Goal: Information Seeking & Learning: Understand process/instructions

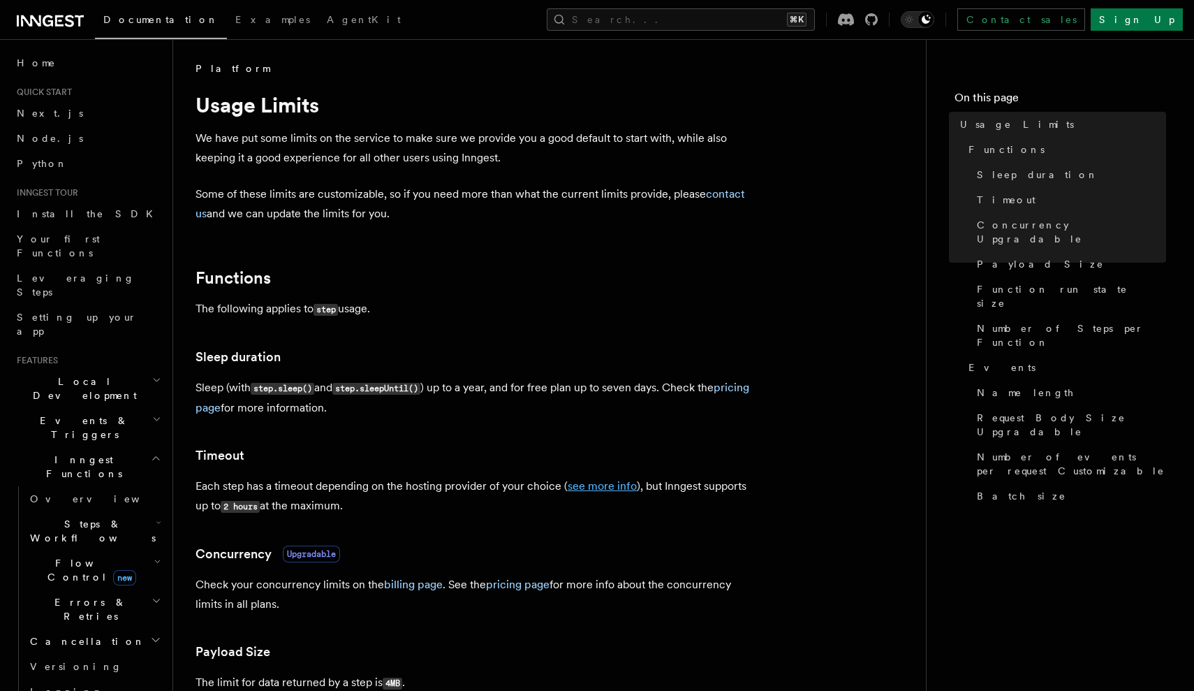
click at [594, 485] on link "see more info" at bounding box center [602, 485] width 69 height 13
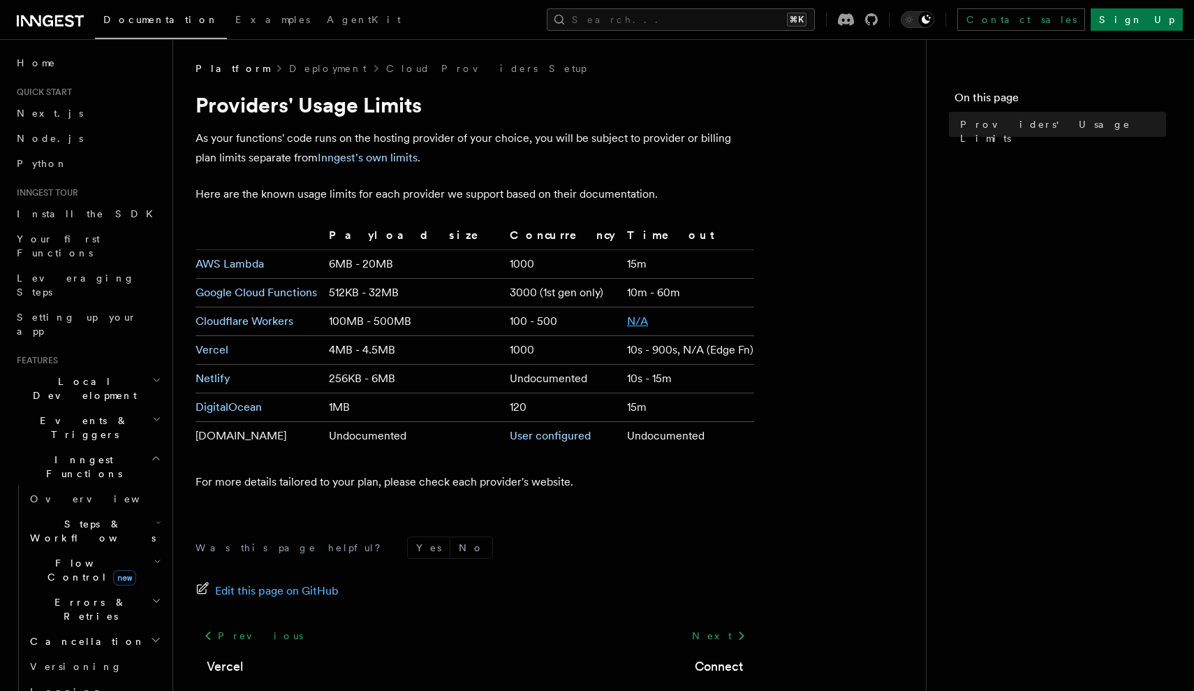
click at [627, 323] on link "N/A" at bounding box center [637, 320] width 21 height 13
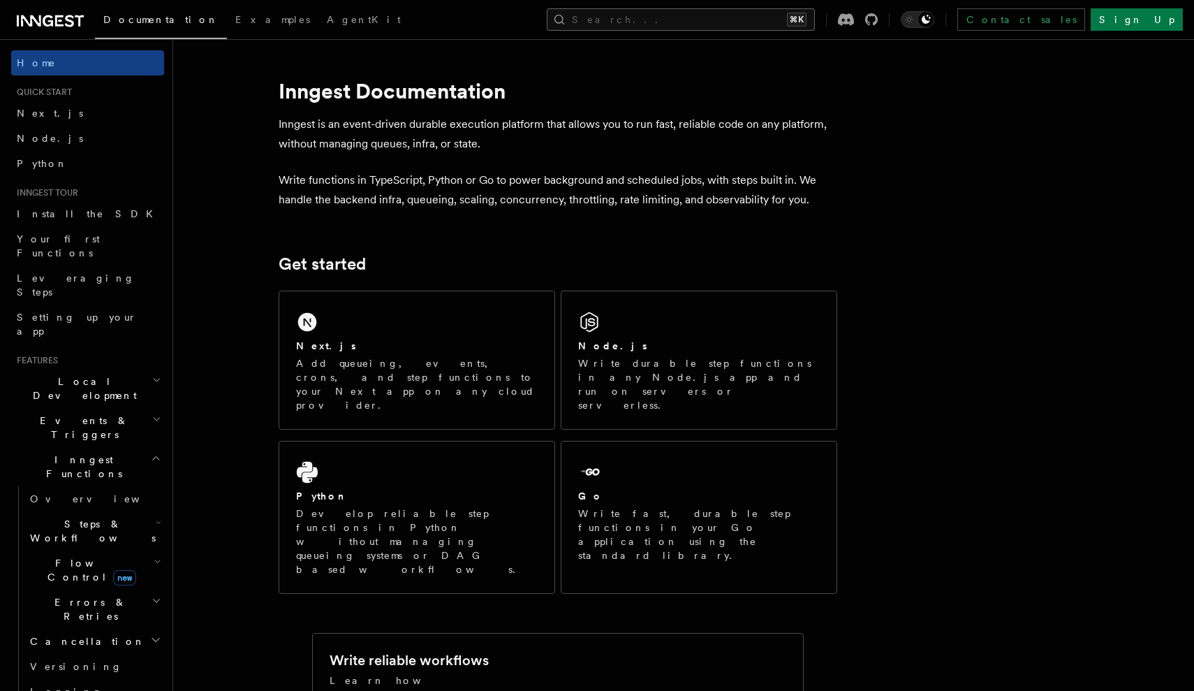
click at [764, 11] on button "Search... ⌘K" at bounding box center [681, 19] width 268 height 22
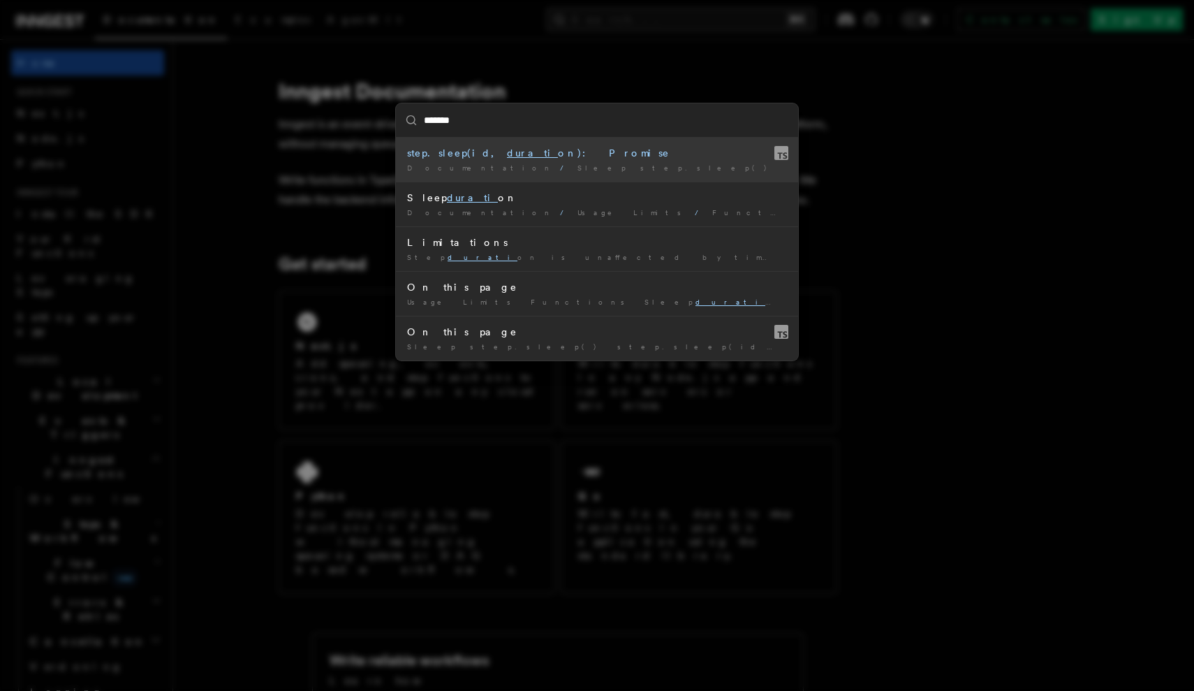
type input "********"
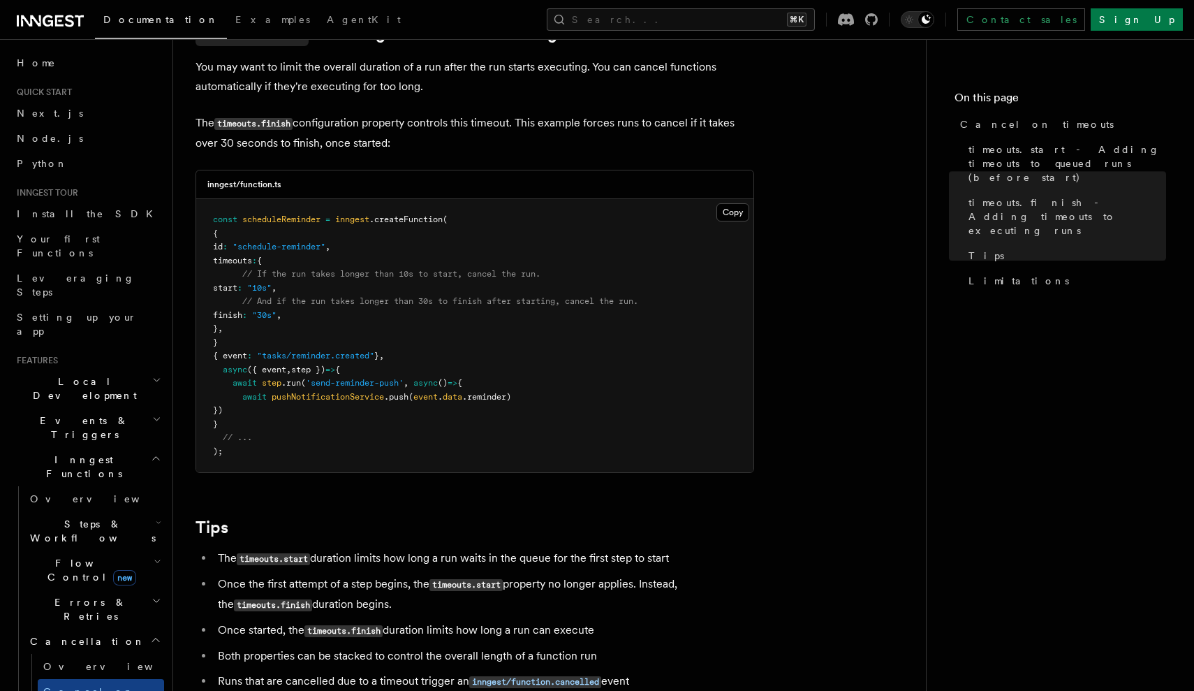
scroll to position [747, 0]
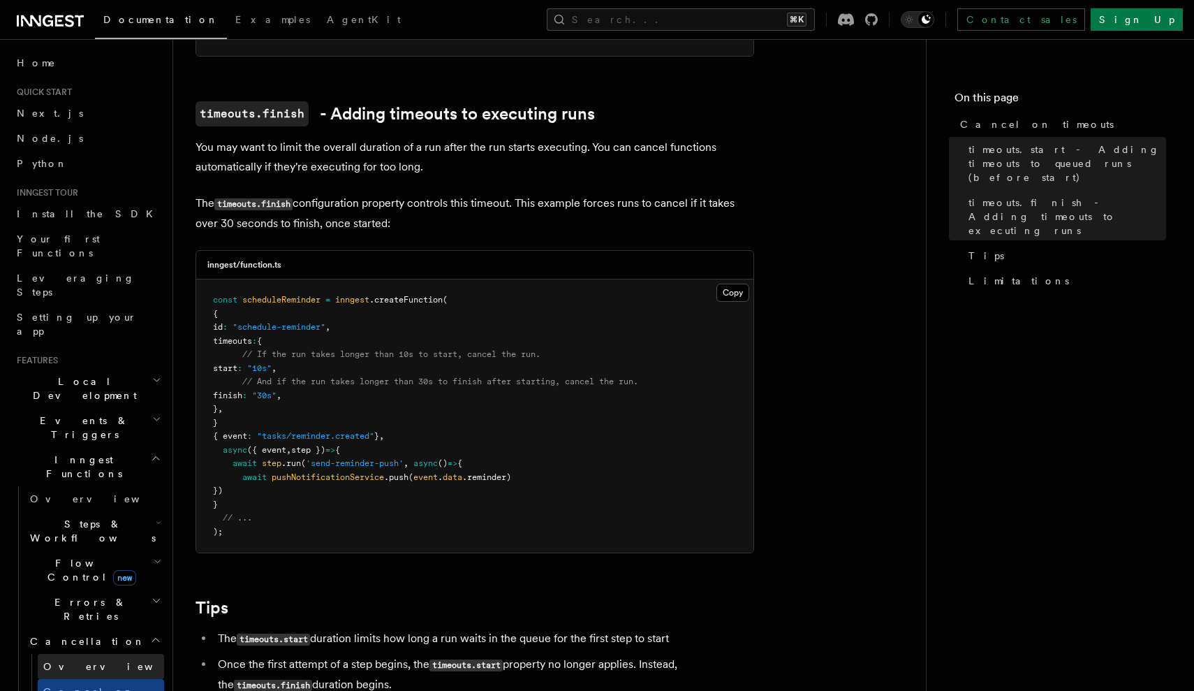
click at [110, 654] on link "Overview" at bounding box center [101, 666] width 126 height 25
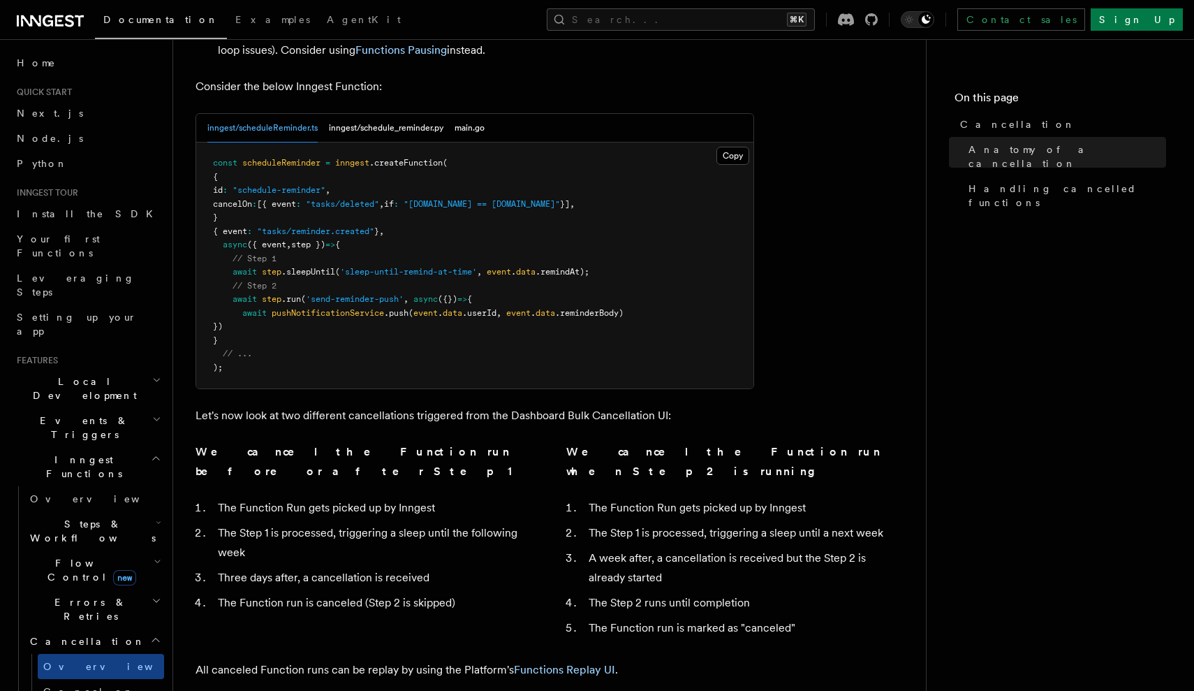
scroll to position [778, 0]
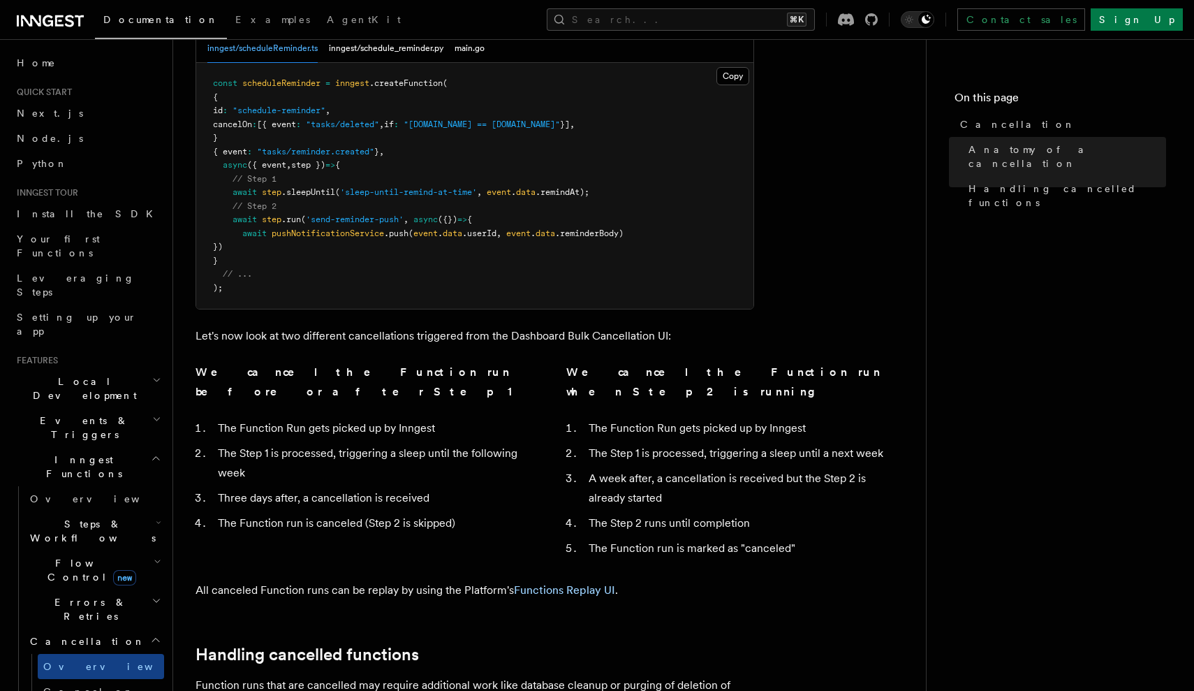
click at [807, 475] on article "Features Inngest Functions Cancellation Cancellation is a useful mechanism for …" at bounding box center [550, 166] width 708 height 1764
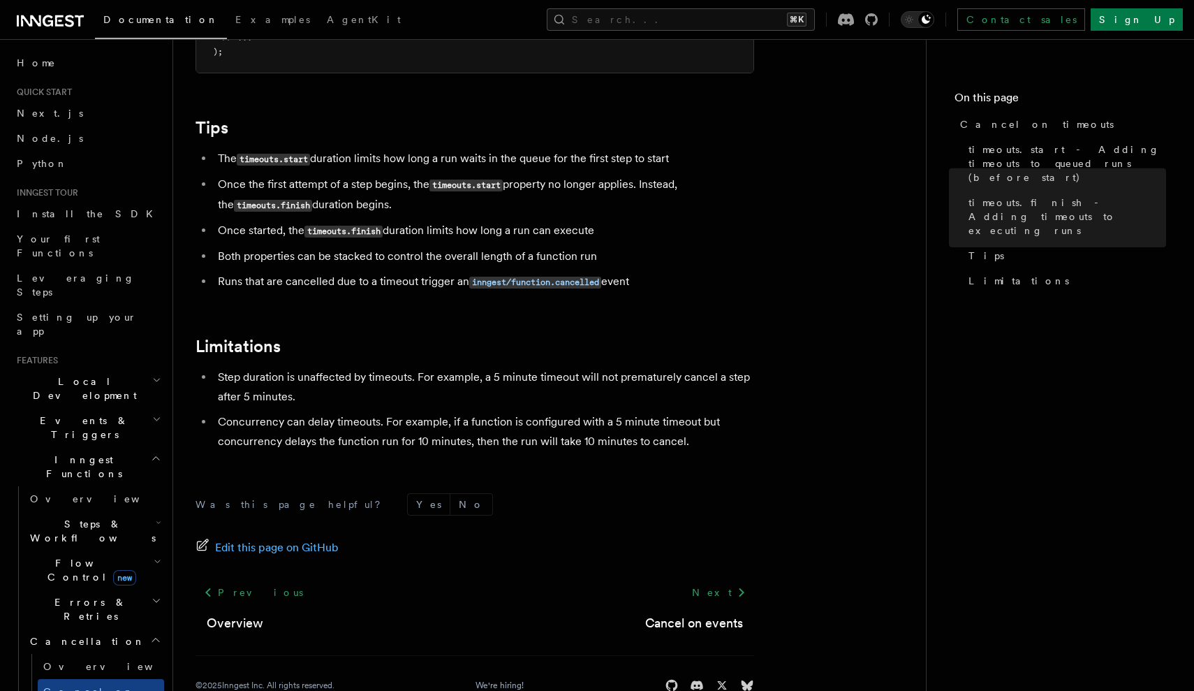
scroll to position [1230, 0]
